Goal: Task Accomplishment & Management: Use online tool/utility

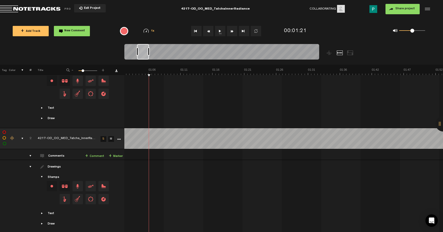
scroll to position [0, 390]
drag, startPoint x: 130, startPoint y: 55, endPoint x: 143, endPoint y: 55, distance: 12.7
click at [143, 55] on div at bounding box center [143, 52] width 12 height 16
click at [217, 35] on button "1x" at bounding box center [220, 31] width 10 height 10
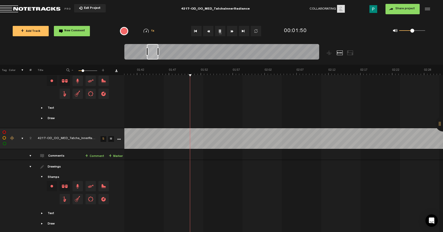
drag, startPoint x: 144, startPoint y: 54, endPoint x: 154, endPoint y: 54, distance: 9.9
click at [154, 54] on div at bounding box center [152, 52] width 11 height 16
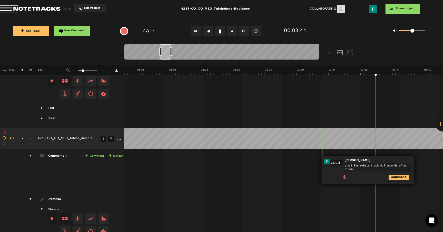
type textarea "start the exhale track 0.5 seconds after exhale..."
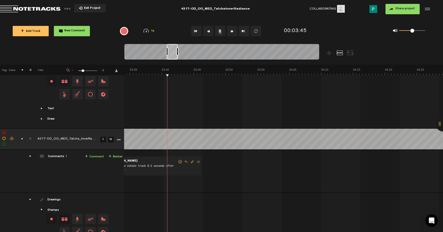
scroll to position [0, 1365]
drag, startPoint x: 163, startPoint y: 55, endPoint x: 170, endPoint y: 54, distance: 7.3
click at [170, 54] on div at bounding box center [172, 52] width 11 height 16
click at [223, 32] on button "1x" at bounding box center [220, 31] width 10 height 10
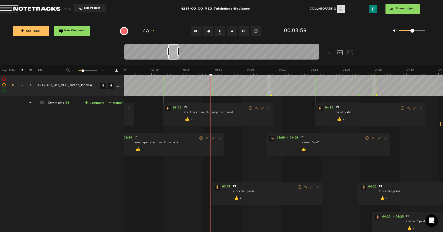
scroll to position [0, 1399]
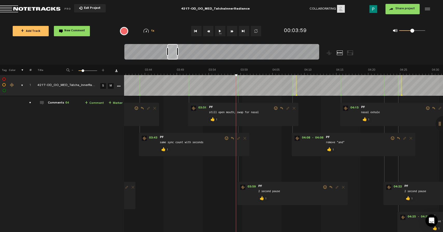
click at [172, 55] on div at bounding box center [172, 52] width 10 height 16
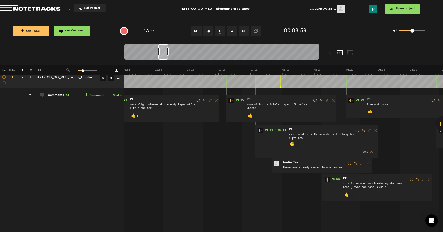
scroll to position [0, 1085]
drag, startPoint x: 173, startPoint y: 52, endPoint x: 164, endPoint y: 52, distance: 9.3
click at [164, 52] on div at bounding box center [163, 52] width 10 height 16
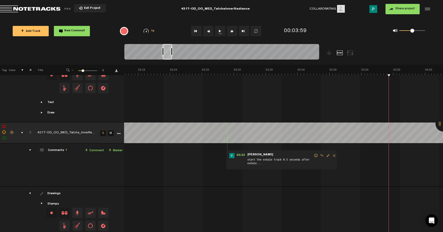
scroll to position [0, 1254]
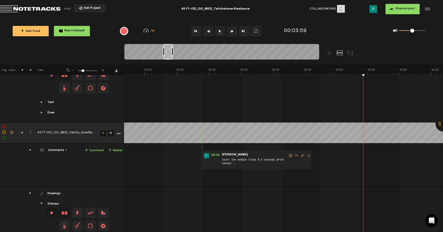
drag, startPoint x: 162, startPoint y: 50, endPoint x: 168, endPoint y: 50, distance: 5.2
click at [168, 50] on div at bounding box center [167, 52] width 9 height 16
click at [221, 32] on button "1x" at bounding box center [220, 31] width 10 height 10
click at [222, 33] on button "1x" at bounding box center [220, 31] width 10 height 10
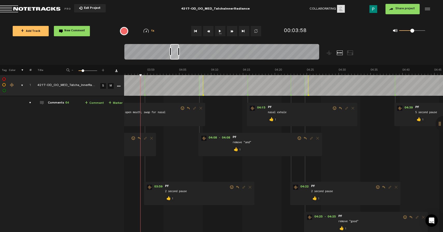
scroll to position [0, 1500]
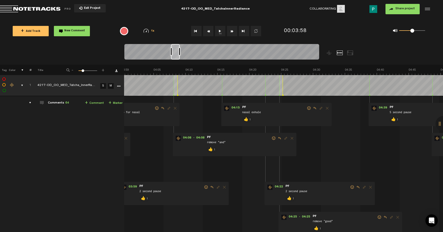
drag, startPoint x: 168, startPoint y: 53, endPoint x: 176, endPoint y: 52, distance: 7.6
click at [176, 52] on div at bounding box center [175, 52] width 9 height 16
click at [102, 84] on link "S" at bounding box center [103, 86] width 6 height 6
click at [221, 31] on button "1x" at bounding box center [220, 31] width 10 height 10
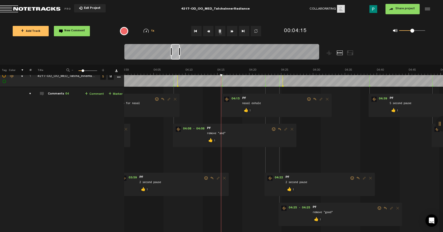
scroll to position [15, 1]
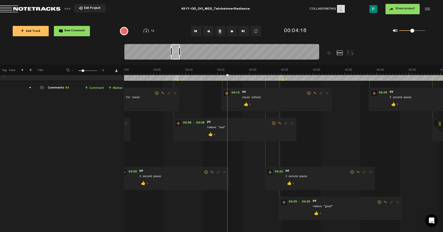
click at [221, 32] on button "1x" at bounding box center [220, 31] width 10 height 10
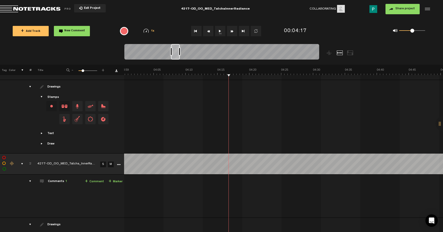
scroll to position [178, 1]
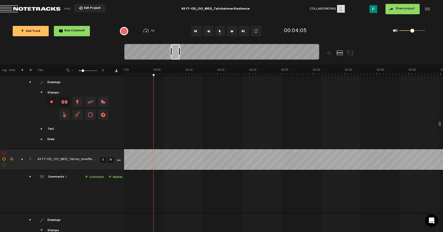
click at [221, 35] on button "1x" at bounding box center [220, 31] width 10 height 10
click at [103, 160] on link "S" at bounding box center [103, 160] width 6 height 6
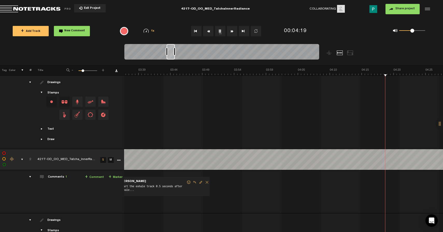
scroll to position [0, 1348]
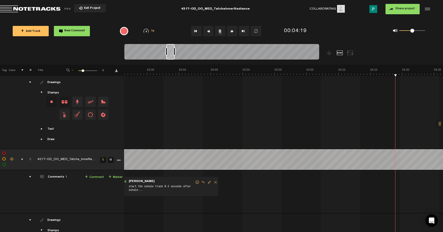
drag, startPoint x: 176, startPoint y: 55, endPoint x: 171, endPoint y: 54, distance: 4.7
click at [171, 54] on div at bounding box center [170, 52] width 8 height 16
click at [219, 29] on button "1x" at bounding box center [220, 31] width 10 height 10
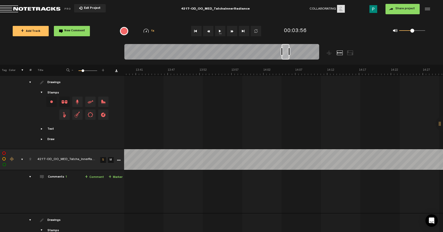
scroll to position [0, 5086]
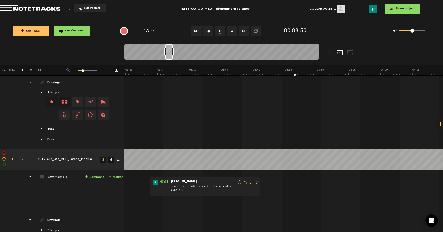
drag, startPoint x: 170, startPoint y: 56, endPoint x: 169, endPoint y: 51, distance: 4.5
click at [169, 51] on div at bounding box center [169, 52] width 8 height 16
click at [219, 33] on button "1x" at bounding box center [220, 31] width 10 height 10
click at [220, 31] on button "1x" at bounding box center [220, 31] width 10 height 10
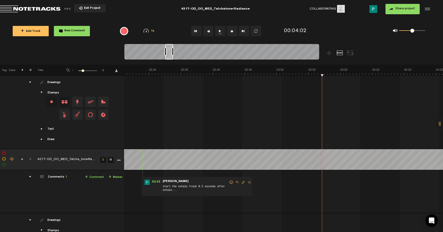
click at [224, 32] on button "1x" at bounding box center [220, 31] width 10 height 10
click at [222, 33] on button "1x" at bounding box center [220, 31] width 10 height 10
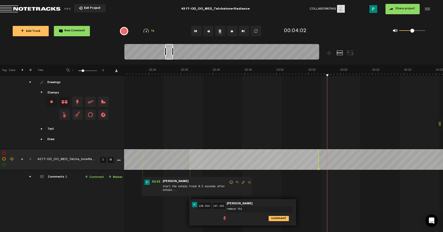
type textarea "remove this"
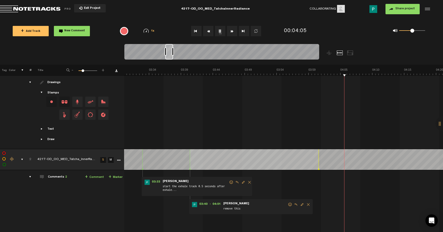
click at [299, 204] on span "Edit comment" at bounding box center [302, 205] width 6 height 4
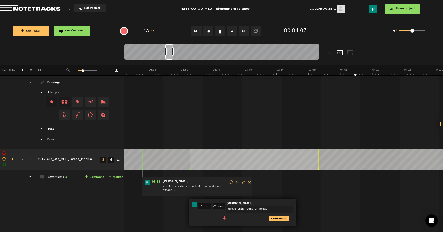
type textarea "remove this round of breath"
click at [223, 31] on button "1x" at bounding box center [220, 31] width 10 height 10
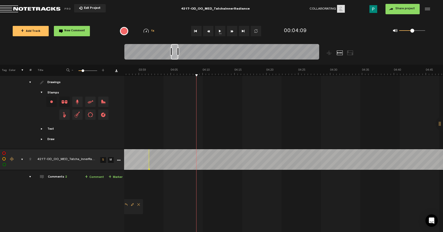
scroll to position [0, 1517]
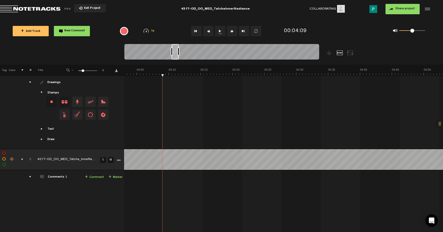
drag, startPoint x: 170, startPoint y: 58, endPoint x: 177, endPoint y: 41, distance: 18.7
click at [177, 18] on div "Loading... 100% + Add Track New Comment 1x 0.25x 0.5x 0.75x 1x 1.25x 1.5x 1.75x…" at bounding box center [221, 18] width 443 height 0
click at [219, 35] on button "1x" at bounding box center [220, 31] width 10 height 10
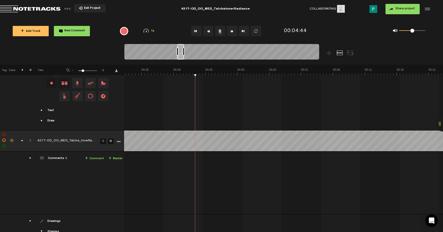
scroll to position [0, 1704]
drag, startPoint x: 177, startPoint y: 56, endPoint x: 182, endPoint y: 56, distance: 5.7
click at [182, 56] on div at bounding box center [180, 52] width 7 height 16
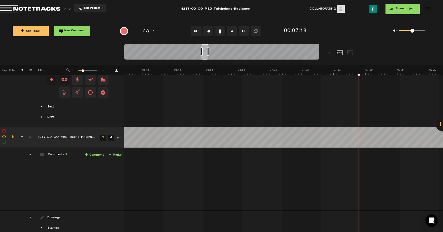
scroll to position [200, 1]
click at [223, 31] on button "1x" at bounding box center [220, 31] width 10 height 10
click at [203, 58] on div at bounding box center [202, 52] width 6 height 16
click at [222, 27] on button "1x" at bounding box center [220, 31] width 10 height 10
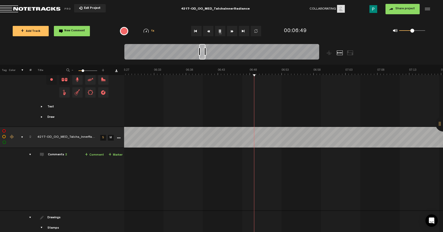
click at [202, 60] on div at bounding box center [221, 52] width 195 height 17
drag, startPoint x: 202, startPoint y: 58, endPoint x: 205, endPoint y: 58, distance: 3.1
click at [205, 58] on div at bounding box center [205, 52] width 6 height 16
click at [219, 33] on button "1x" at bounding box center [220, 31] width 10 height 10
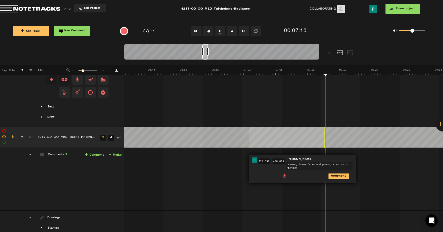
click at [221, 28] on button "1x" at bounding box center [220, 31] width 10 height 10
click at [313, 166] on textarea "remove; leave 5 second pause; come in at "notice" at bounding box center [319, 166] width 67 height 8
type textarea "remove; leave 5 second pause; come in at "notice the muscles of the cheeks...""
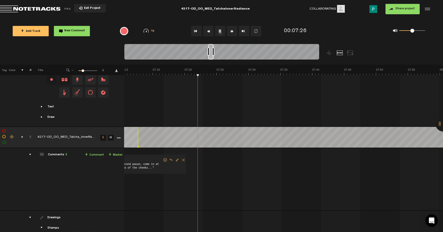
scroll to position [0, 2738]
drag, startPoint x: 206, startPoint y: 59, endPoint x: 212, endPoint y: 59, distance: 6.5
click at [212, 59] on div at bounding box center [211, 52] width 5 height 16
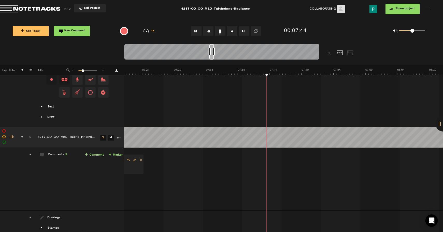
drag, startPoint x: 216, startPoint y: 59, endPoint x: 213, endPoint y: 59, distance: 3.4
click at [213, 59] on div at bounding box center [211, 52] width 5 height 16
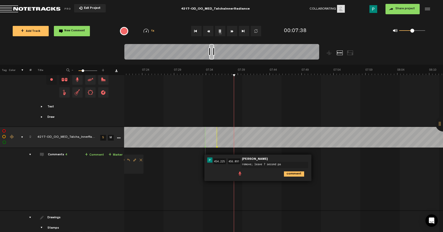
type textarea "remove; leave 7 second pau"
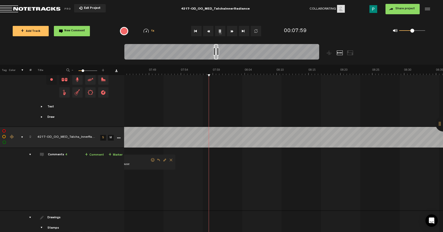
scroll to position [0, 2907]
drag, startPoint x: 212, startPoint y: 58, endPoint x: 216, endPoint y: 58, distance: 4.7
click at [216, 58] on div at bounding box center [216, 52] width 4 height 16
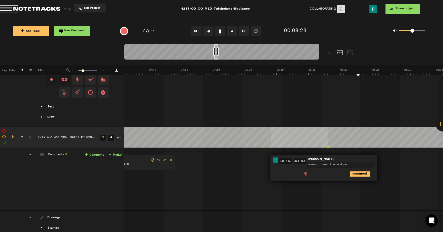
type textarea "remove; leave 7 second pau"
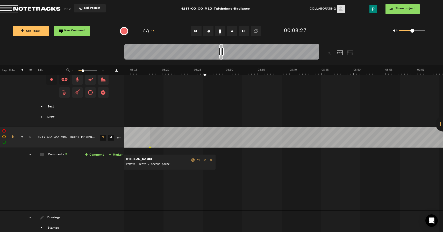
scroll to position [0, 3086]
drag, startPoint x: 216, startPoint y: 57, endPoint x: 221, endPoint y: 57, distance: 5.4
click at [221, 57] on div at bounding box center [221, 52] width 4 height 16
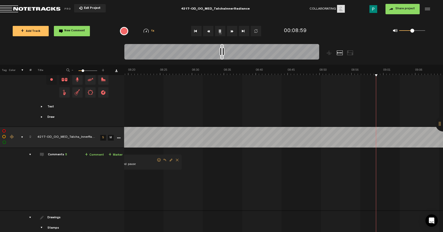
scroll to position [0, 3128]
click at [223, 57] on div at bounding box center [222, 52] width 3 height 16
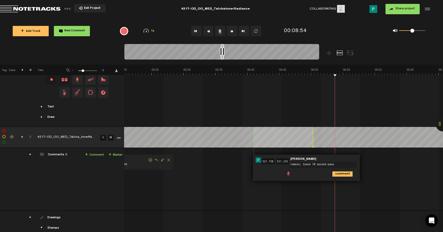
type textarea "remove; leave 10 second pause"
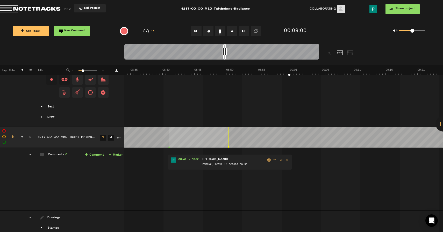
scroll to position [0, 3213]
click at [224, 58] on div at bounding box center [224, 52] width 3 height 16
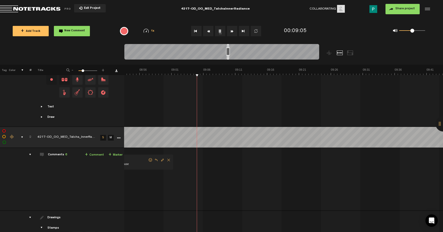
scroll to position [0, 3331]
drag, startPoint x: 224, startPoint y: 59, endPoint x: 228, endPoint y: 59, distance: 3.6
click at [228, 59] on div at bounding box center [228, 52] width 2 height 16
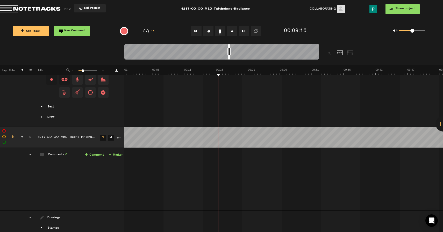
scroll to position [0, 3365]
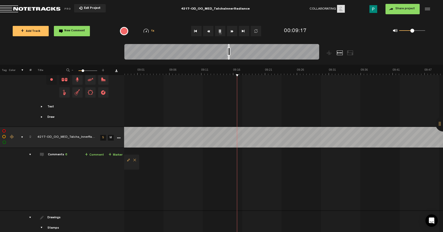
drag, startPoint x: 232, startPoint y: 58, endPoint x: 229, endPoint y: 58, distance: 2.8
click at [229, 58] on div at bounding box center [229, 52] width 2 height 16
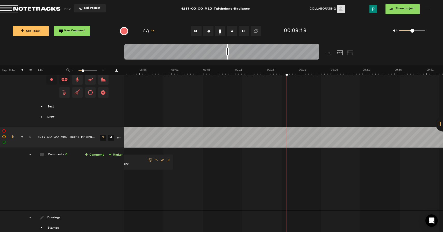
scroll to position [0, 3272]
drag, startPoint x: 229, startPoint y: 58, endPoint x: 226, endPoint y: 58, distance: 2.8
click at [227, 58] on div at bounding box center [227, 52] width 1 height 16
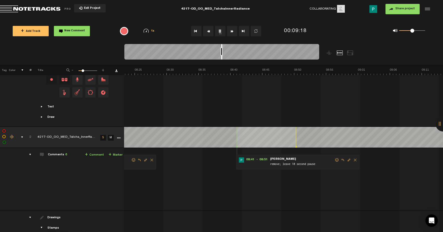
scroll to position [0, 3357]
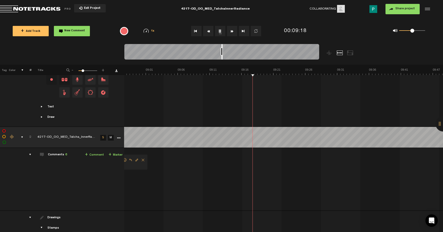
drag, startPoint x: 225, startPoint y: 57, endPoint x: 221, endPoint y: 58, distance: 3.8
click at [221, 58] on div at bounding box center [221, 52] width 1 height 16
drag, startPoint x: 221, startPoint y: 56, endPoint x: 233, endPoint y: 56, distance: 11.1
click at [233, 56] on div at bounding box center [233, 52] width 1 height 16
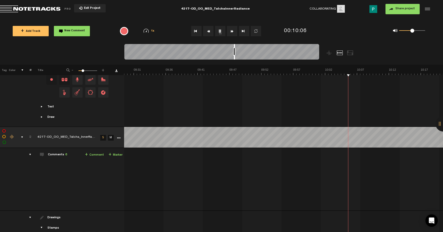
click at [234, 58] on div at bounding box center [234, 52] width 1 height 16
click at [235, 57] on div at bounding box center [234, 52] width 1 height 16
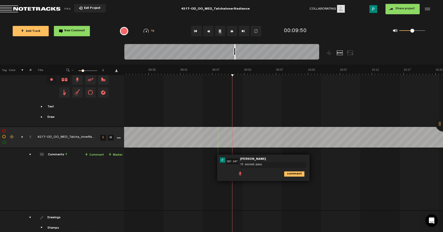
type textarea "15 second pause"
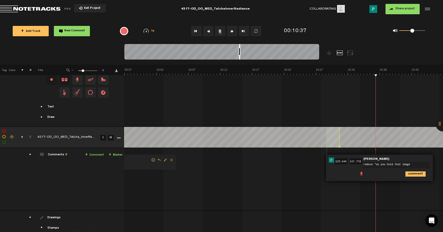
scroll to position [0, 0]
type textarea "remove "as you hold that image""
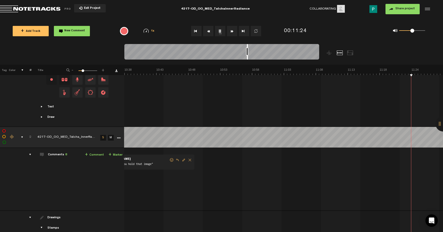
scroll to position [0, 4111]
click at [221, 31] on button "1x" at bounding box center [220, 31] width 10 height 10
drag, startPoint x: 251, startPoint y: 57, endPoint x: 256, endPoint y: 58, distance: 4.5
click at [256, 58] on div at bounding box center [255, 52] width 1 height 16
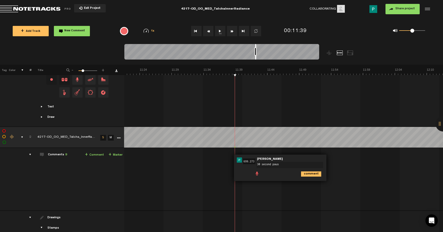
type textarea "30 second pause"
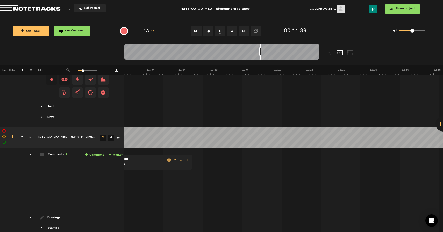
scroll to position [0, 4433]
drag, startPoint x: 256, startPoint y: 57, endPoint x: 261, endPoint y: 58, distance: 5.5
click at [261, 58] on div at bounding box center [260, 52] width 1 height 16
click at [220, 32] on button "1x" at bounding box center [220, 31] width 10 height 10
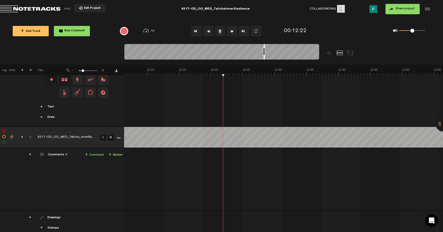
drag, startPoint x: 260, startPoint y: 58, endPoint x: 264, endPoint y: 58, distance: 3.1
click at [264, 58] on div at bounding box center [264, 52] width 1 height 16
click at [265, 57] on div at bounding box center [265, 52] width 1 height 16
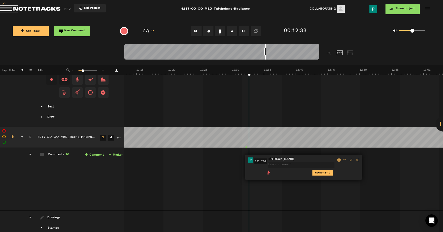
scroll to position [0, 0]
type textarea "2 second pause"
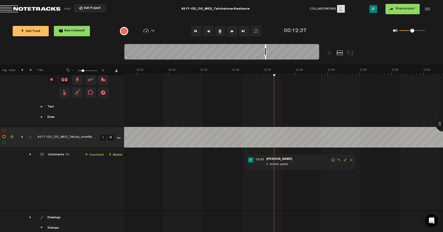
click at [343, 158] on span "Edit comment" at bounding box center [345, 160] width 6 height 4
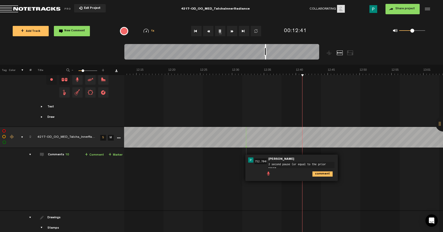
type textarea "2 second pause (or equal to the prior pause)"
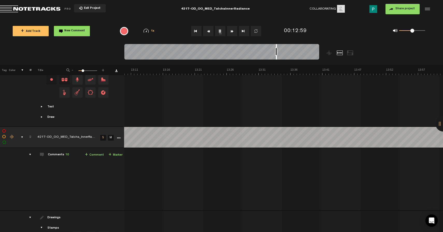
drag, startPoint x: 265, startPoint y: 57, endPoint x: 276, endPoint y: 56, distance: 10.9
click at [276, 56] on div at bounding box center [276, 52] width 1 height 16
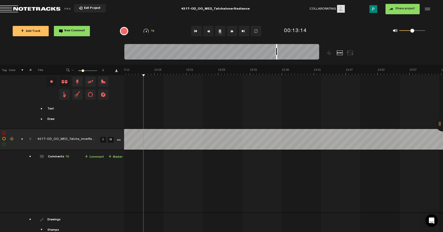
scroll to position [0, 4951]
click at [277, 58] on div at bounding box center [276, 52] width 1 height 16
drag, startPoint x: 276, startPoint y: 57, endPoint x: 287, endPoint y: 58, distance: 10.6
click at [287, 58] on div at bounding box center [287, 52] width 1 height 16
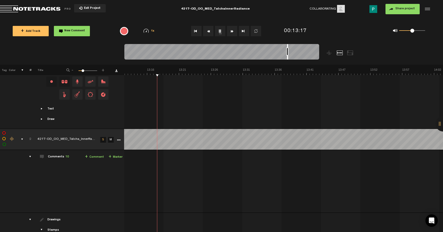
scroll to position [0, 4949]
click at [287, 57] on div at bounding box center [287, 52] width 1 height 16
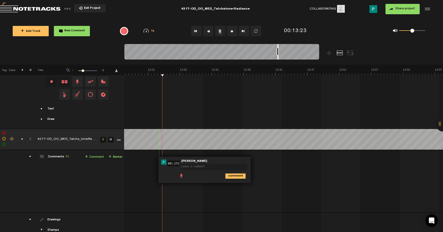
scroll to position [0, 0]
type textarea "1 second paus"
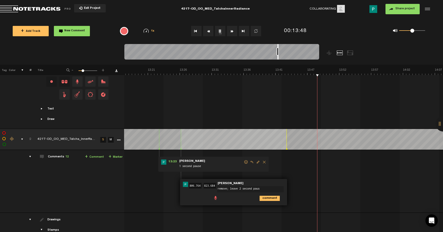
type textarea "remove; leave 2 second pause"
click at [277, 57] on div at bounding box center [277, 52] width 1 height 16
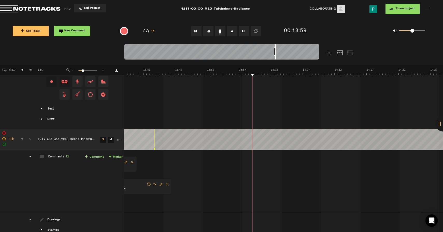
scroll to position [0, 5112]
click at [221, 29] on button "1x" at bounding box center [220, 31] width 10 height 10
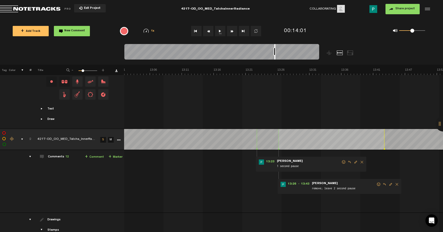
click at [274, 57] on div at bounding box center [274, 52] width 1 height 16
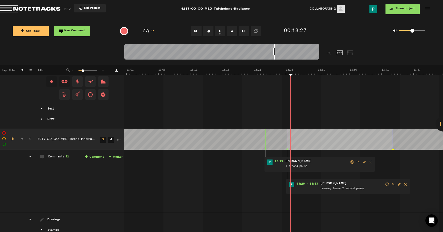
click at [223, 28] on button "1x" at bounding box center [220, 31] width 10 height 10
click at [220, 32] on button "1x" at bounding box center [220, 31] width 10 height 10
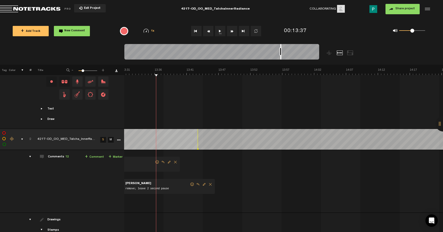
scroll to position [0, 5078]
drag, startPoint x: 274, startPoint y: 57, endPoint x: 280, endPoint y: 57, distance: 6.2
click at [280, 57] on div at bounding box center [280, 52] width 1 height 16
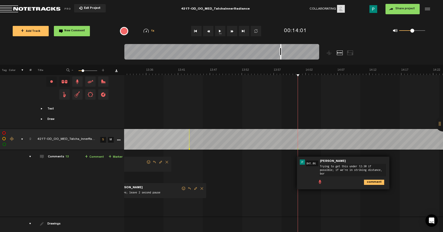
scroll to position [0, 0]
type textarea "Trying to get this under 12:30 if possible; if we're in striking distance, borr…"
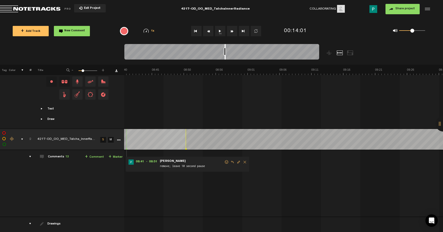
scroll to position [0, 3204]
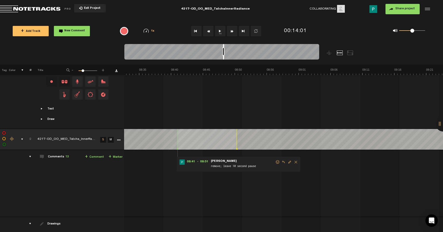
drag, startPoint x: 281, startPoint y: 58, endPoint x: 223, endPoint y: 60, distance: 57.3
click at [223, 59] on div at bounding box center [223, 52] width 1 height 16
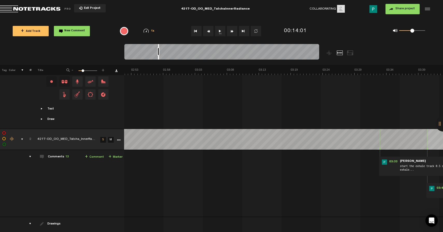
scroll to position [0, 534]
drag, startPoint x: 224, startPoint y: 59, endPoint x: 114, endPoint y: 59, distance: 109.8
click at [114, 59] on nt-zoom-navigation-bar at bounding box center [221, 54] width 443 height 21
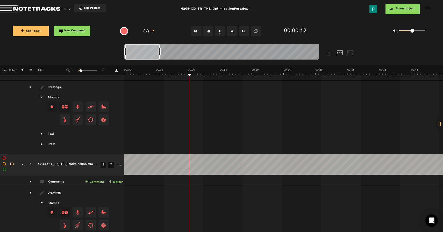
scroll to position [600, 0]
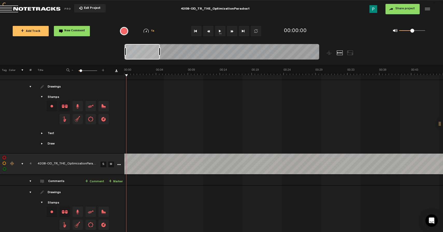
click at [219, 34] on button "1x" at bounding box center [220, 31] width 10 height 10
click at [100, 162] on link "S" at bounding box center [103, 165] width 6 height 6
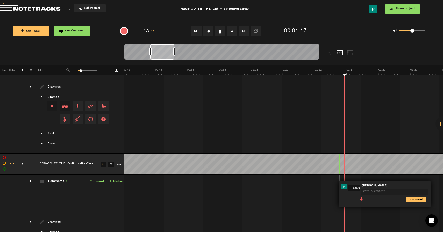
scroll to position [0, 0]
type textarea "cut this pause down to 2 seconds"
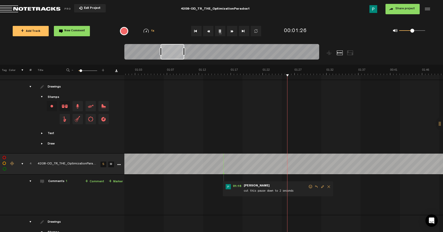
scroll to position [0, 407]
drag, startPoint x: 161, startPoint y: 52, endPoint x: 172, endPoint y: 52, distance: 10.6
click at [172, 52] on div at bounding box center [173, 52] width 24 height 16
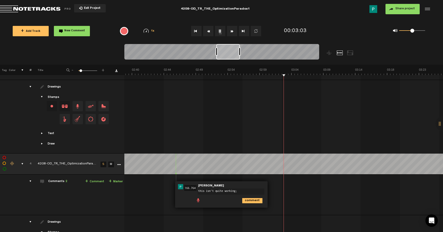
scroll to position [0, 1044]
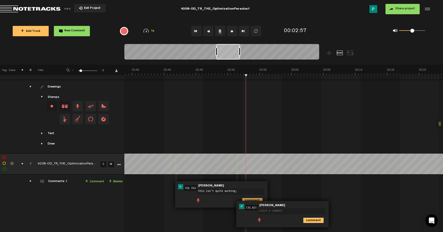
click at [318, 218] on icon "comment" at bounding box center [313, 220] width 20 height 5
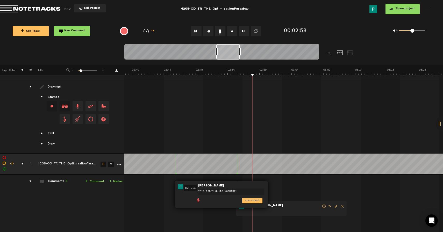
click at [341, 205] on span "Delete comment" at bounding box center [342, 207] width 6 height 4
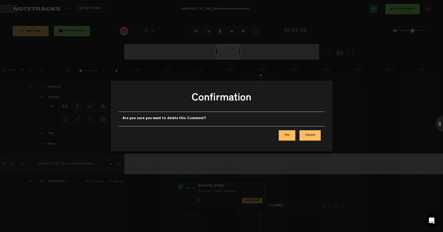
click at [289, 140] on button "Yes" at bounding box center [287, 135] width 17 height 10
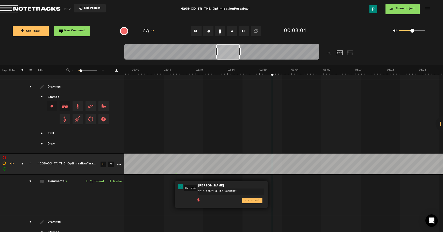
click at [243, 189] on textarea "this isn't quite working;" at bounding box center [231, 191] width 67 height 6
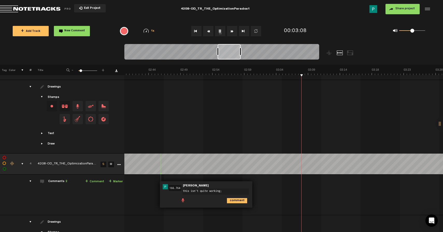
scroll to position [0, 1056]
click at [229, 55] on div at bounding box center [228, 52] width 23 height 16
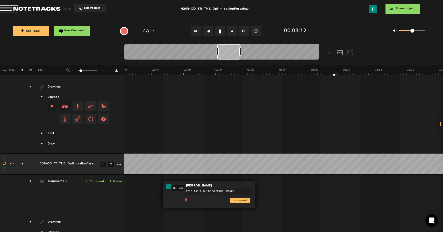
type textarea "this isn't quite working; maybe"
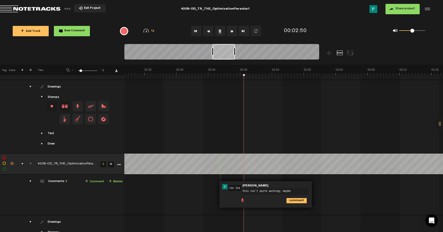
scroll to position [0, 1000]
drag, startPoint x: 232, startPoint y: 52, endPoint x: 227, endPoint y: 52, distance: 4.9
click at [227, 52] on div at bounding box center [223, 52] width 23 height 16
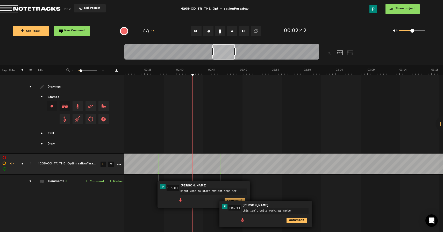
type textarea "might want to start ambient tone here"
click at [264, 210] on textarea "this isn't quite working; maybe" at bounding box center [275, 211] width 67 height 6
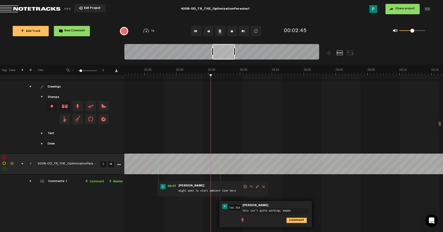
click at [264, 210] on textarea "this isn't quite working; maybe" at bounding box center [275, 211] width 67 height 6
type textarea "keep drums going"
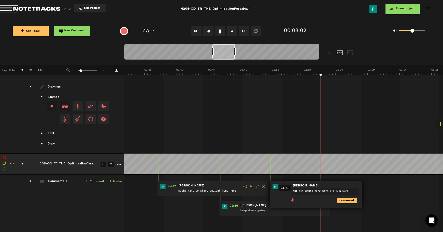
type textarea "cut out drums here with tone"
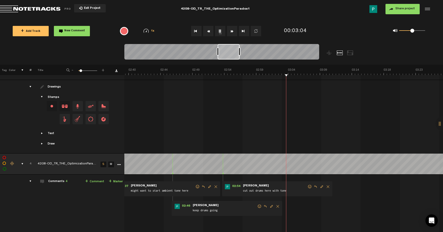
scroll to position [0, 1098]
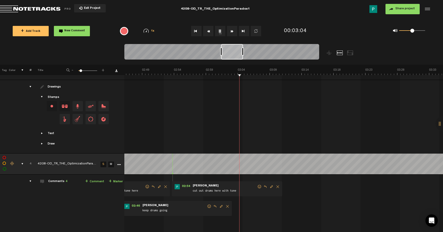
drag, startPoint x: 223, startPoint y: 53, endPoint x: 232, endPoint y: 53, distance: 8.6
click at [232, 53] on div at bounding box center [232, 52] width 22 height 16
type textarea "1.5 second pause"
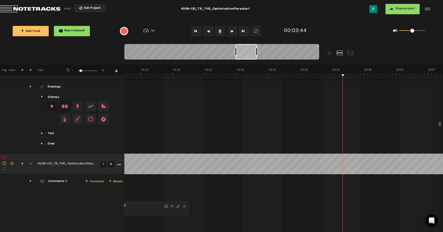
scroll to position [0, 1264]
drag, startPoint x: 246, startPoint y: 55, endPoint x: 250, endPoint y: 55, distance: 3.6
click at [250, 55] on div at bounding box center [245, 52] width 21 height 16
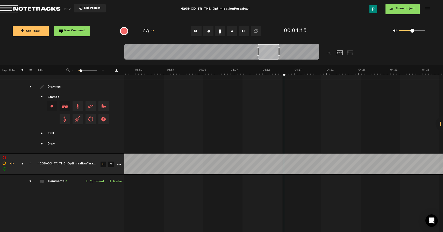
scroll to position [0, 1519]
click at [118, 163] on icon "More" at bounding box center [119, 165] width 4 height 4
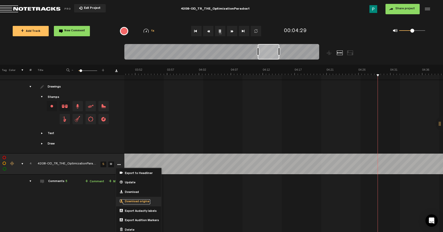
click at [144, 200] on span "Download original" at bounding box center [136, 202] width 27 height 4
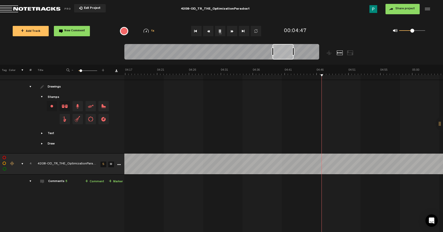
scroll to position [0, 1688]
click at [294, 50] on div at bounding box center [221, 52] width 195 height 17
click at [299, 51] on div at bounding box center [221, 52] width 195 height 17
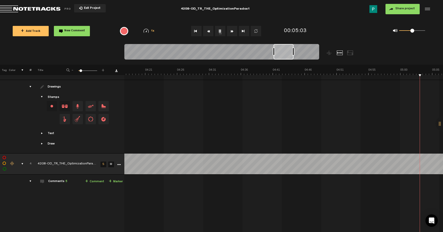
drag, startPoint x: 283, startPoint y: 54, endPoint x: 292, endPoint y: 53, distance: 9.6
click at [292, 53] on div at bounding box center [221, 52] width 195 height 17
click at [272, 124] on td at bounding box center [283, 117] width 319 height 74
